Goal: Transaction & Acquisition: Obtain resource

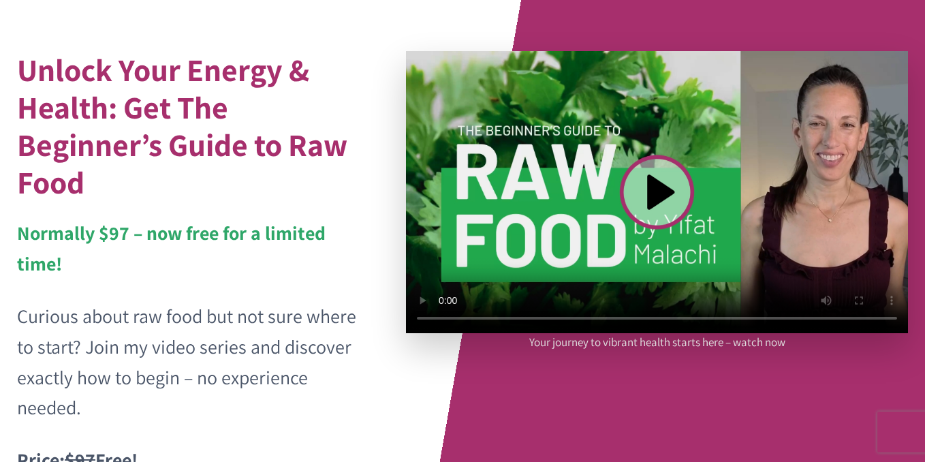
scroll to position [94, 0]
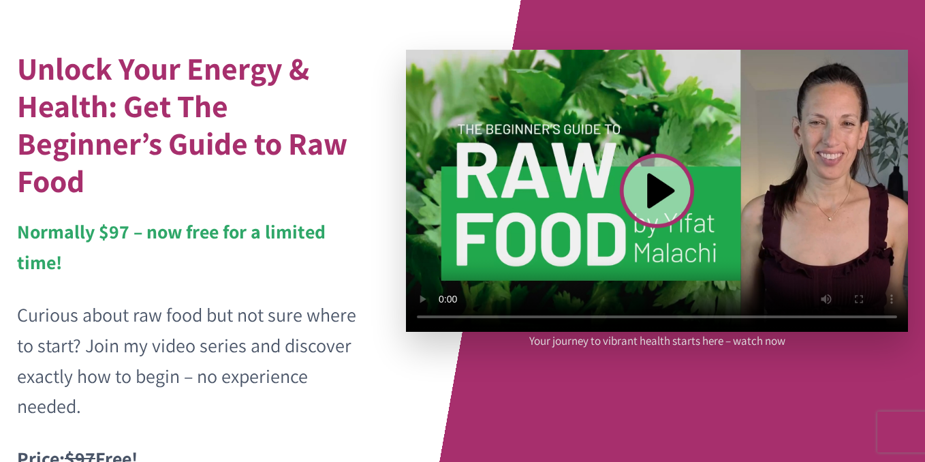
click at [648, 194] on video at bounding box center [657, 191] width 502 height 282
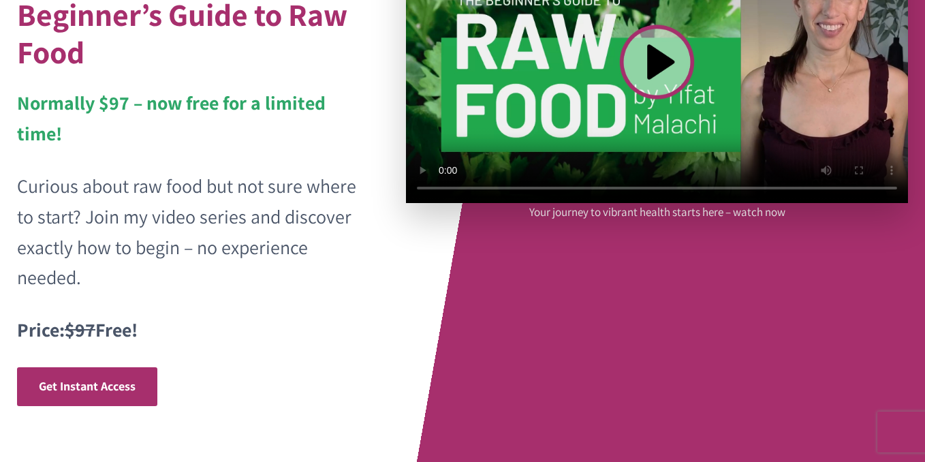
scroll to position [230, 0]
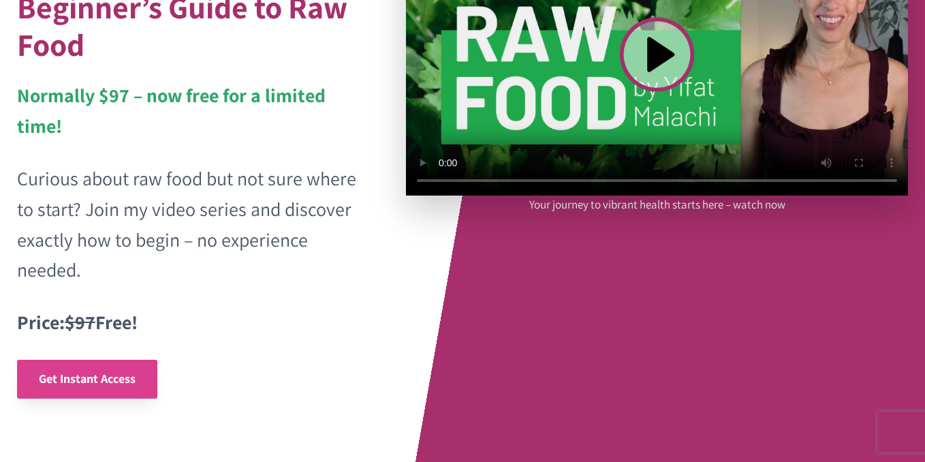
click at [90, 386] on span "Get Instant Access" at bounding box center [87, 379] width 97 height 16
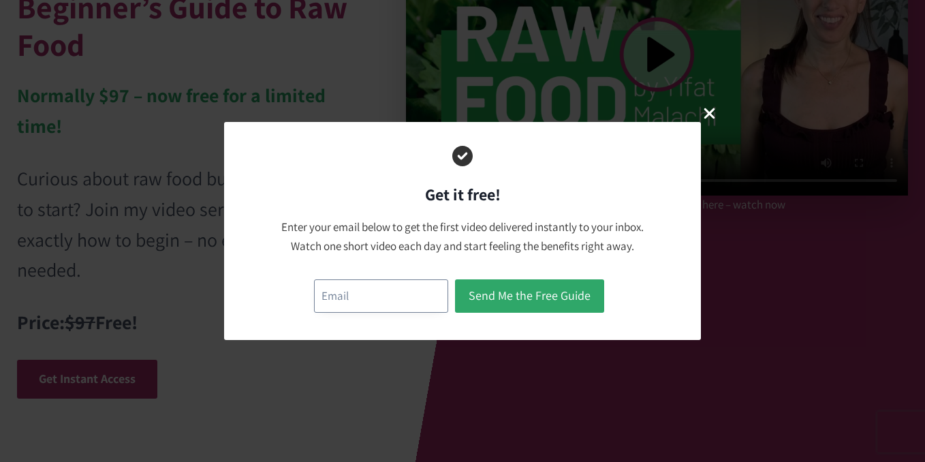
click at [386, 290] on input "email" at bounding box center [381, 295] width 134 height 33
type input "teresa@thejoybooth.com"
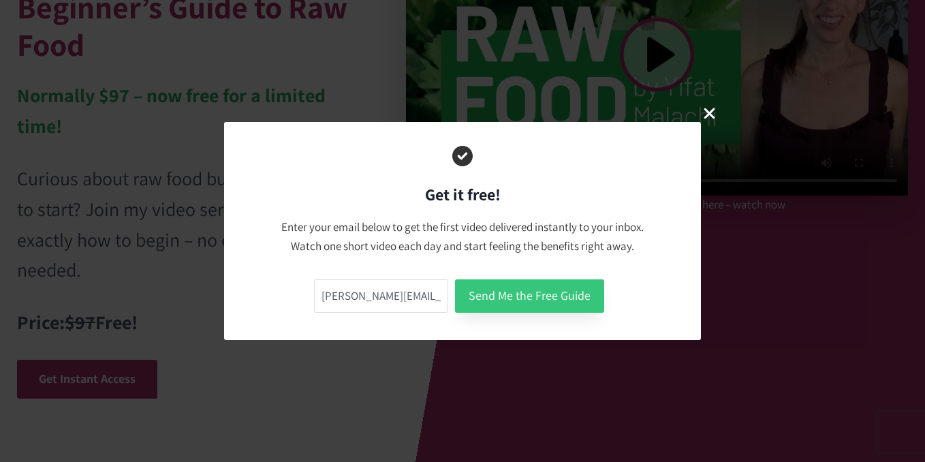
click at [480, 295] on button "Send Me the Free Guide" at bounding box center [529, 295] width 149 height 33
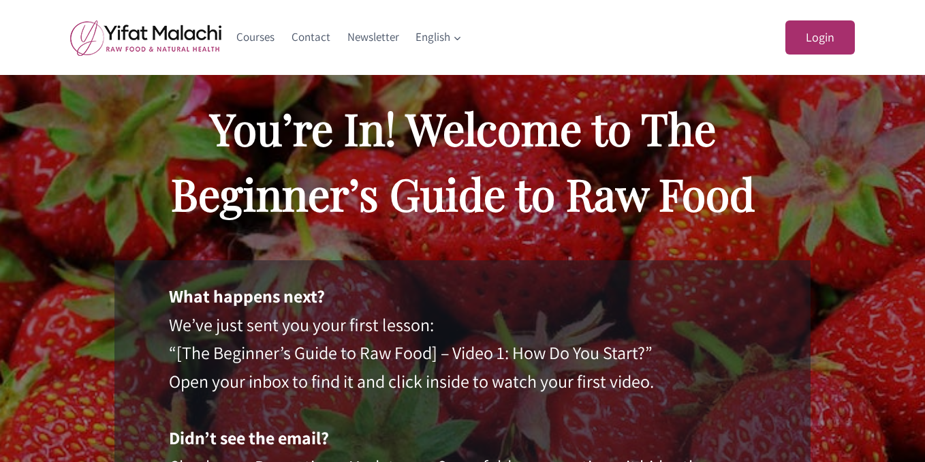
scroll to position [72, 0]
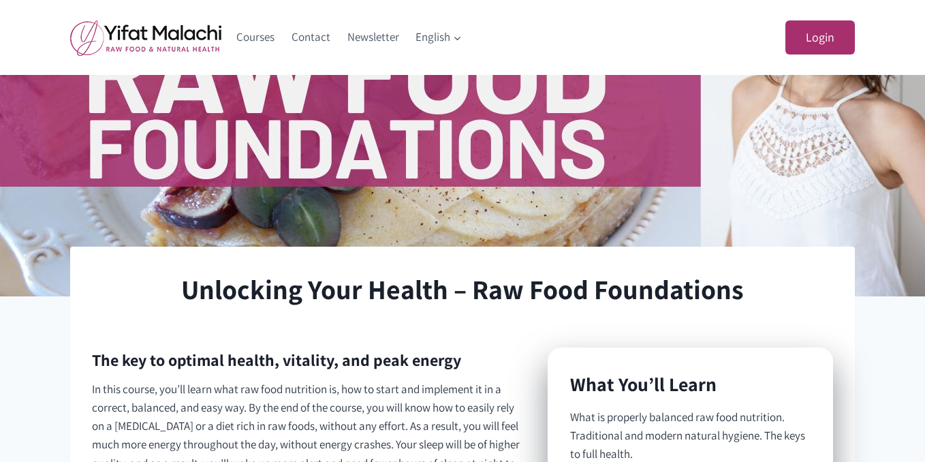
scroll to position [308, 0]
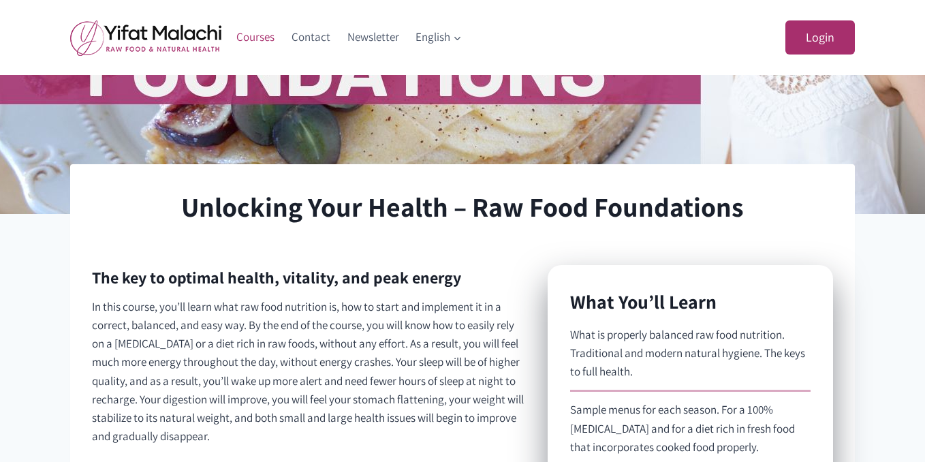
click at [249, 39] on link "Courses" at bounding box center [255, 37] width 55 height 33
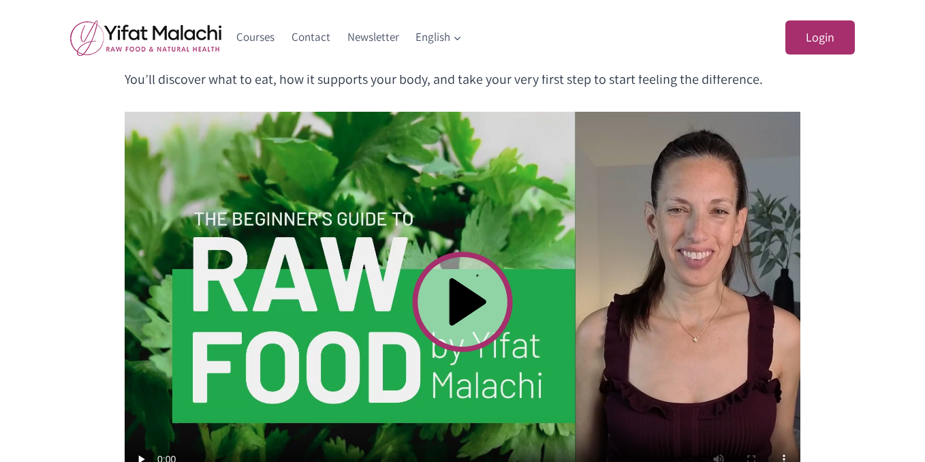
scroll to position [476, 0]
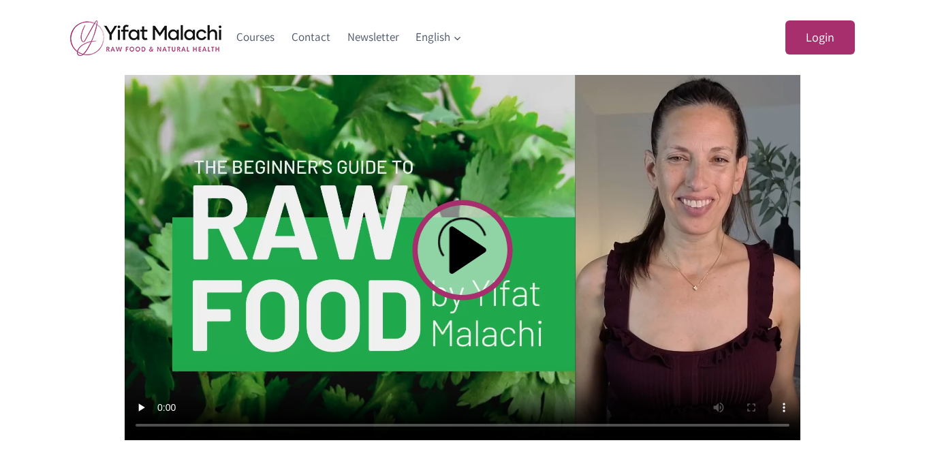
click at [457, 256] on video at bounding box center [463, 250] width 676 height 380
